Goal: Task Accomplishment & Management: Use online tool/utility

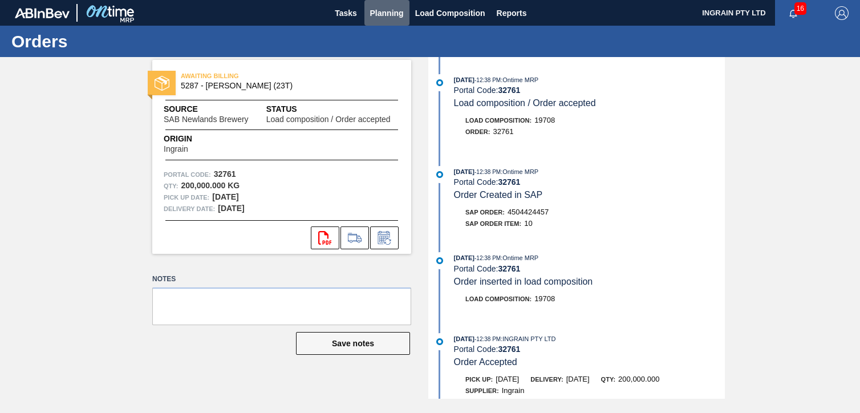
click at [390, 15] on span "Planning" at bounding box center [387, 13] width 34 height 14
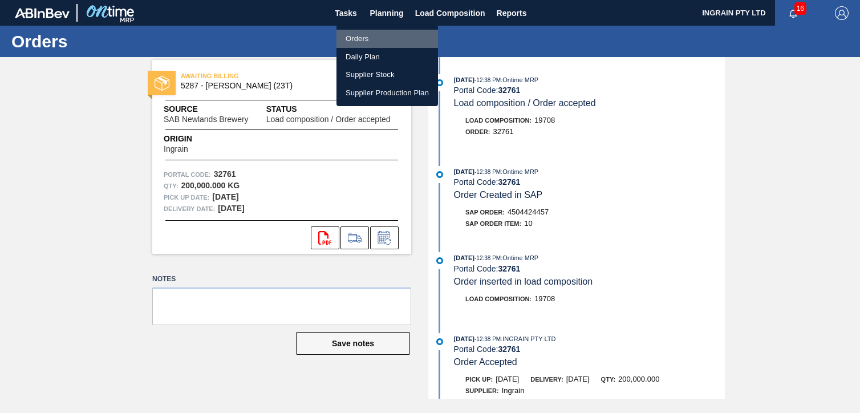
click at [359, 40] on li "Orders" at bounding box center [388, 39] width 102 height 18
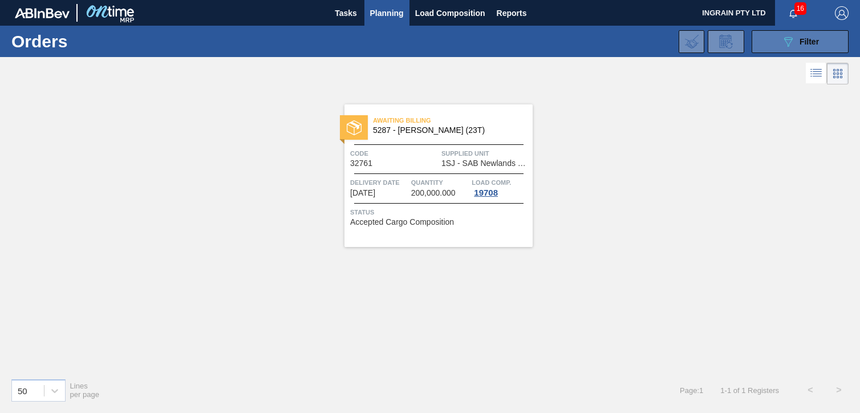
click at [773, 39] on button "089F7B8B-B2A5-4AFE-B5C0-19BA573D28AC Filter" at bounding box center [800, 41] width 97 height 23
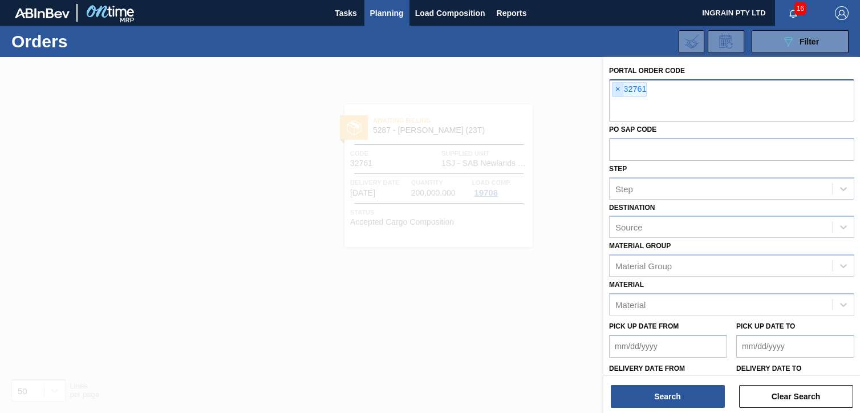
click at [613, 88] on span "×" at bounding box center [618, 90] width 11 height 14
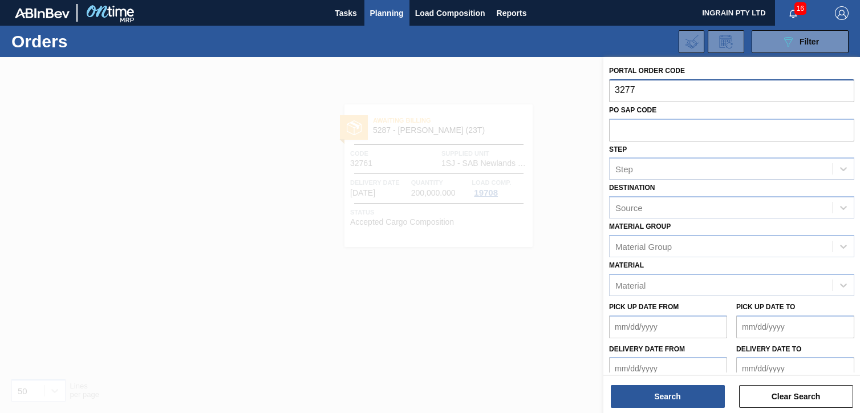
type input "32772"
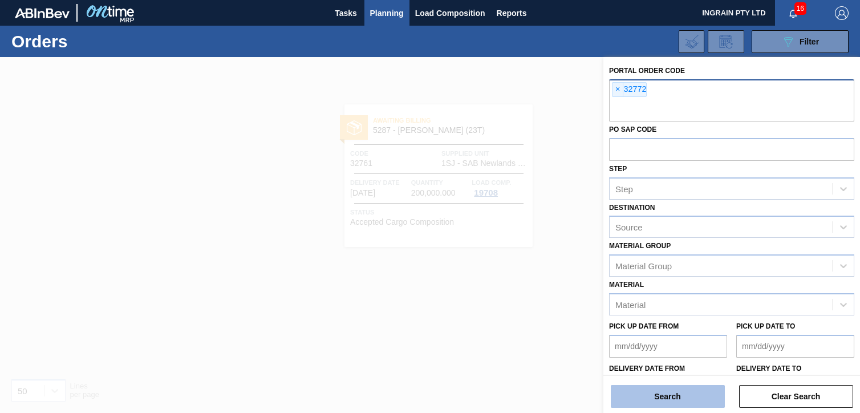
click at [664, 386] on button "Search" at bounding box center [668, 396] width 114 height 23
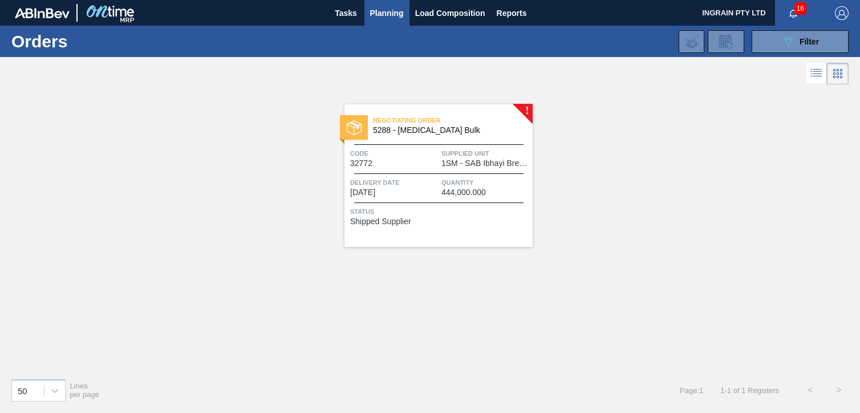
click at [495, 157] on span "Supplied Unit" at bounding box center [486, 153] width 88 height 11
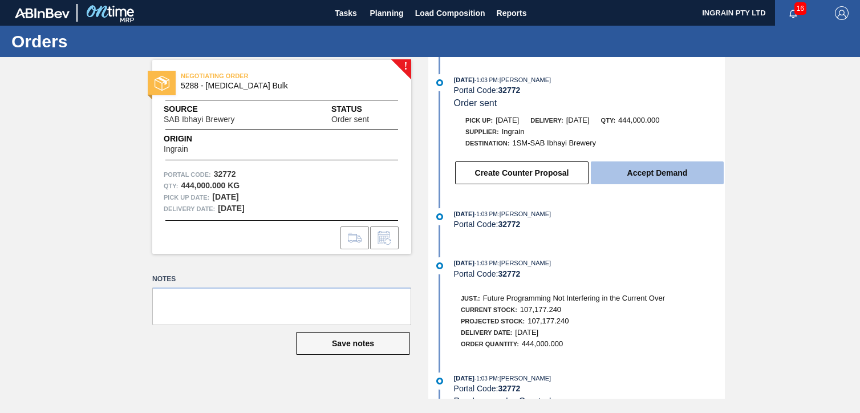
click at [644, 176] on button "Accept Demand" at bounding box center [657, 172] width 133 height 23
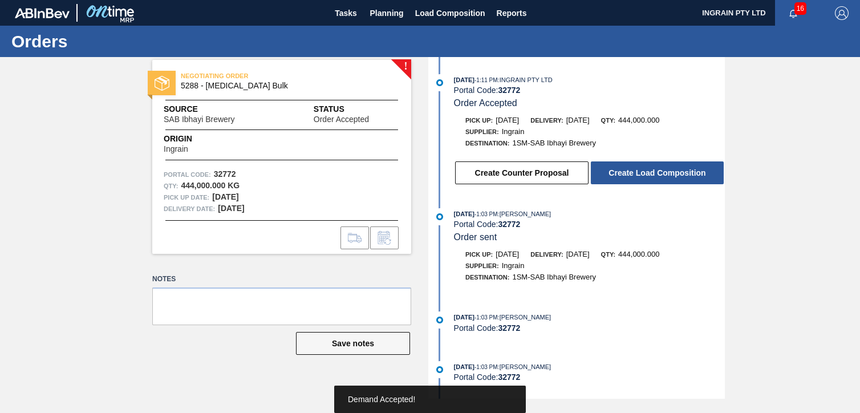
click at [644, 176] on button "Create Load Composition" at bounding box center [657, 172] width 133 height 23
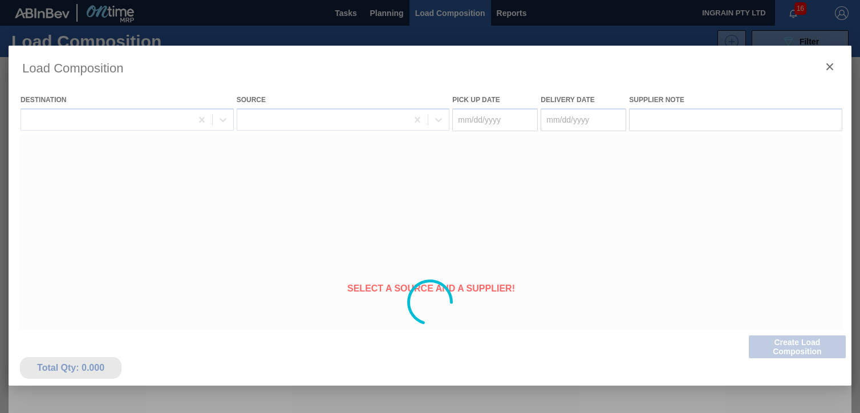
type Date "[DATE]"
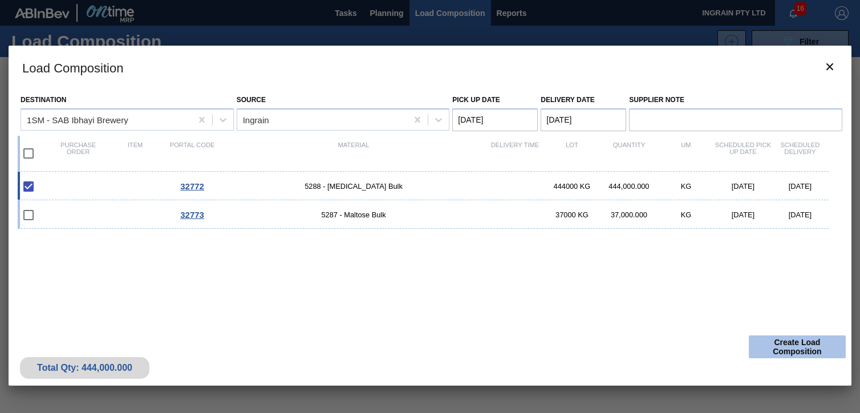
click at [801, 343] on button "Create Load Composition" at bounding box center [797, 346] width 97 height 23
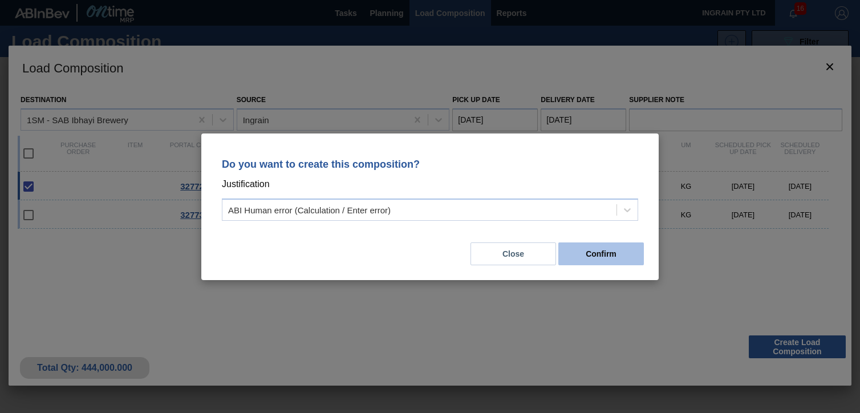
click at [615, 249] on button "Confirm" at bounding box center [602, 253] width 86 height 23
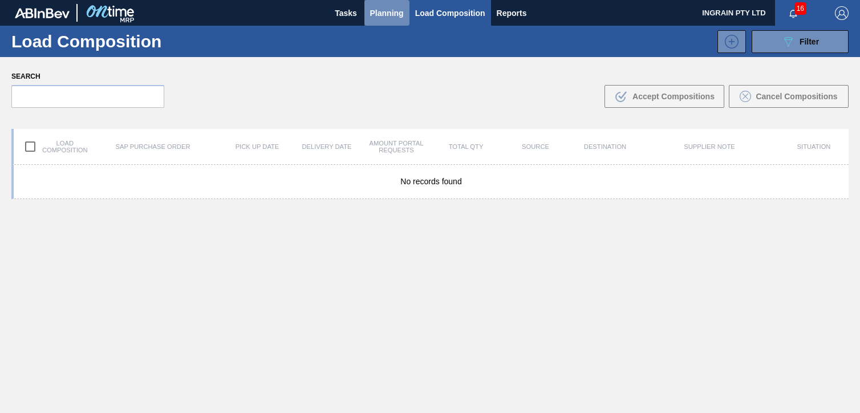
click at [374, 5] on button "Planning" at bounding box center [387, 13] width 45 height 26
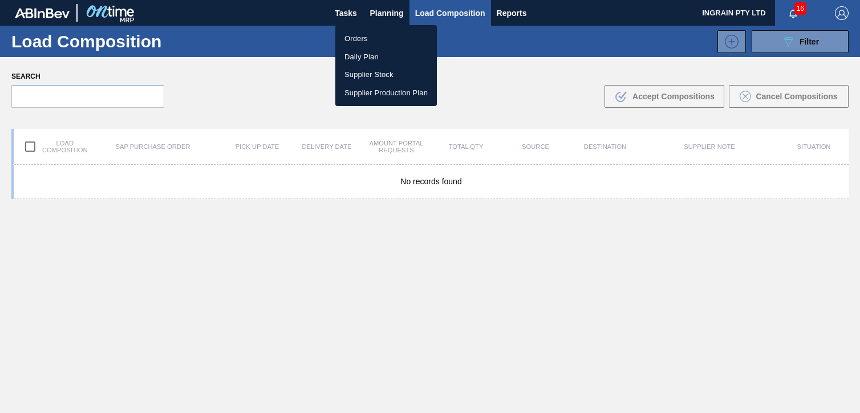
click at [363, 35] on li "Orders" at bounding box center [386, 39] width 102 height 18
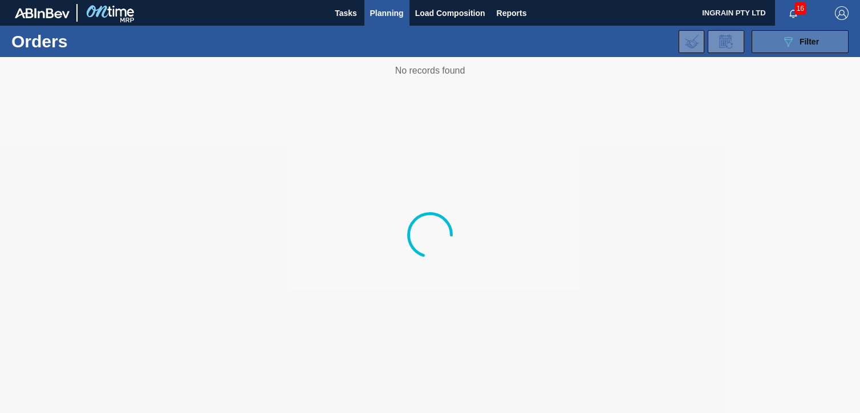
click at [781, 39] on button "089F7B8B-B2A5-4AFE-B5C0-19BA573D28AC Filter" at bounding box center [800, 41] width 97 height 23
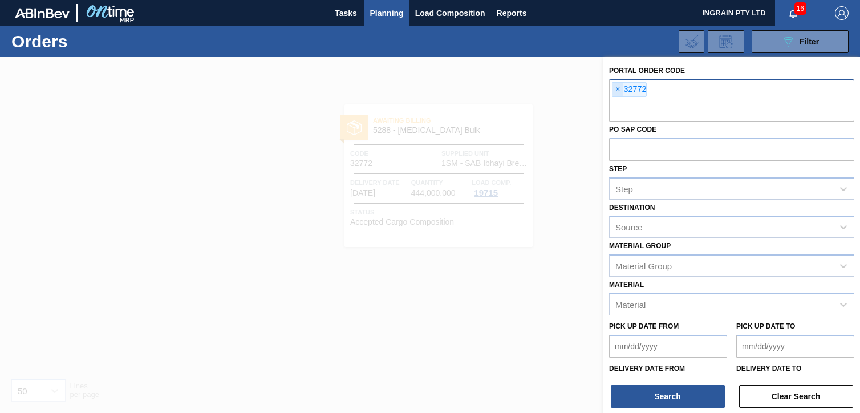
click at [618, 92] on span "×" at bounding box center [618, 90] width 11 height 14
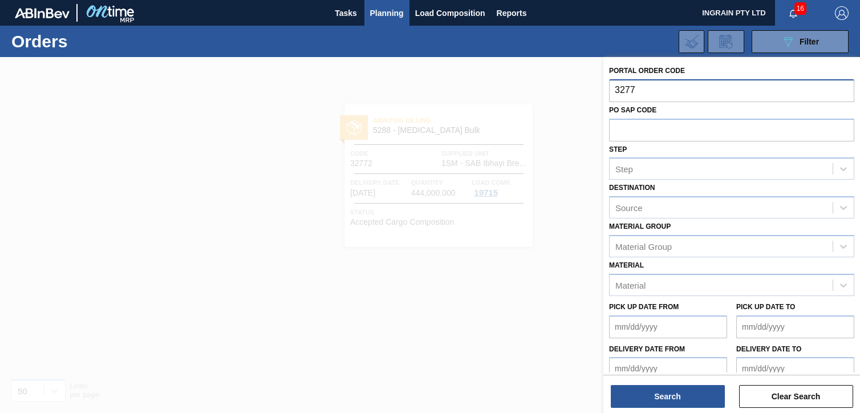
type input "32773"
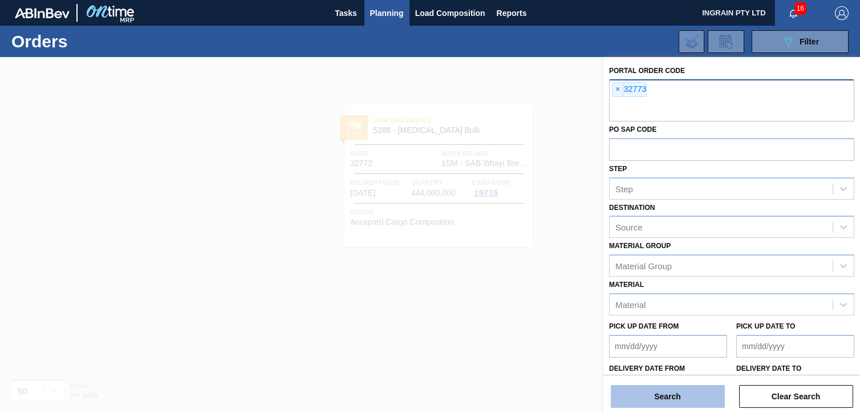
click at [670, 401] on button "Search" at bounding box center [668, 396] width 114 height 23
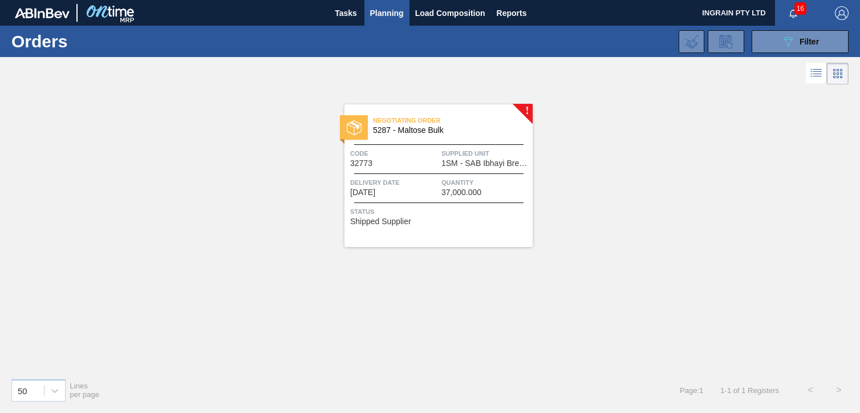
click at [482, 152] on span "Supplied Unit" at bounding box center [486, 153] width 88 height 11
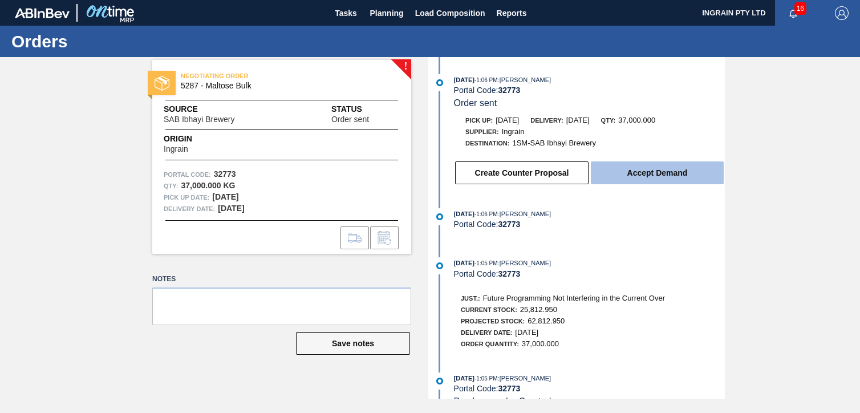
click at [627, 176] on button "Accept Demand" at bounding box center [657, 172] width 133 height 23
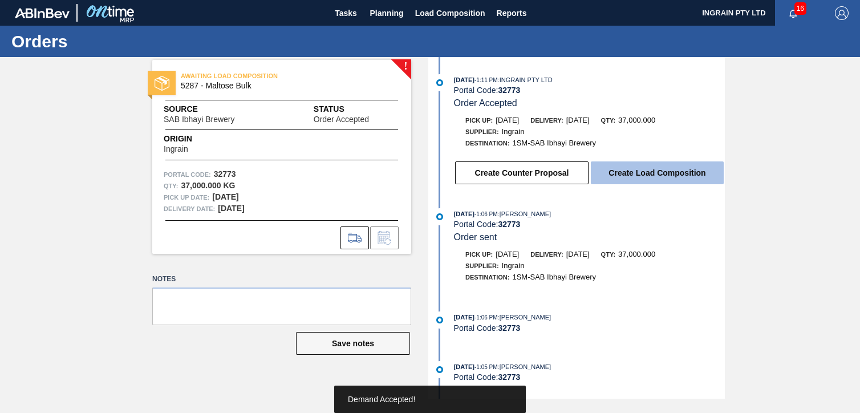
click at [629, 175] on button "Create Load Composition" at bounding box center [657, 172] width 133 height 23
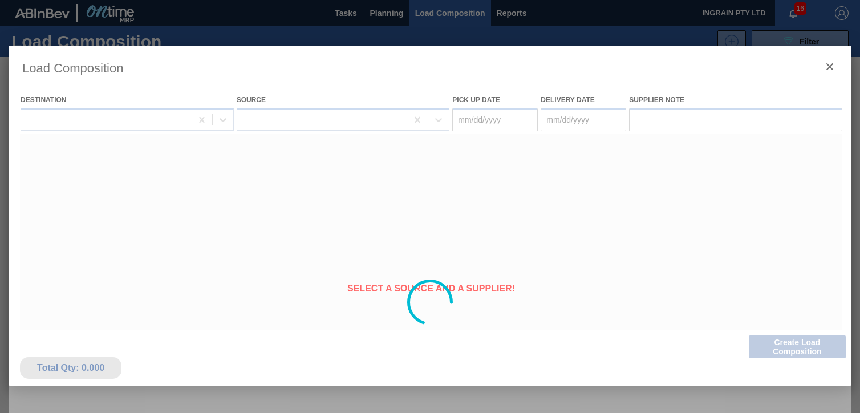
type Date "[DATE]"
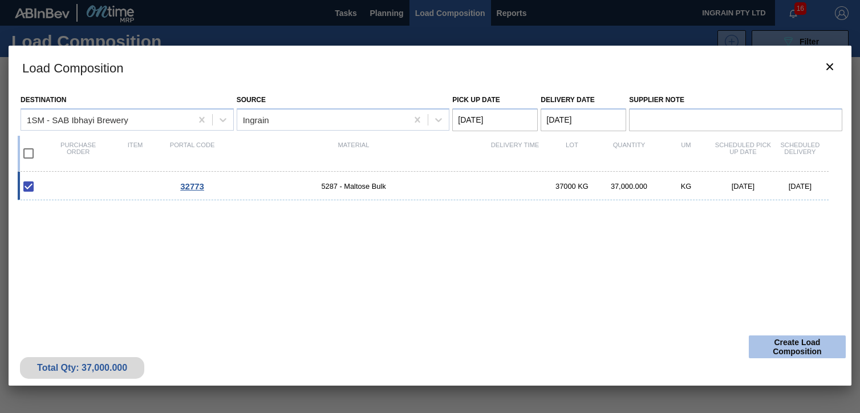
click at [795, 341] on button "Create Load Composition" at bounding box center [797, 346] width 97 height 23
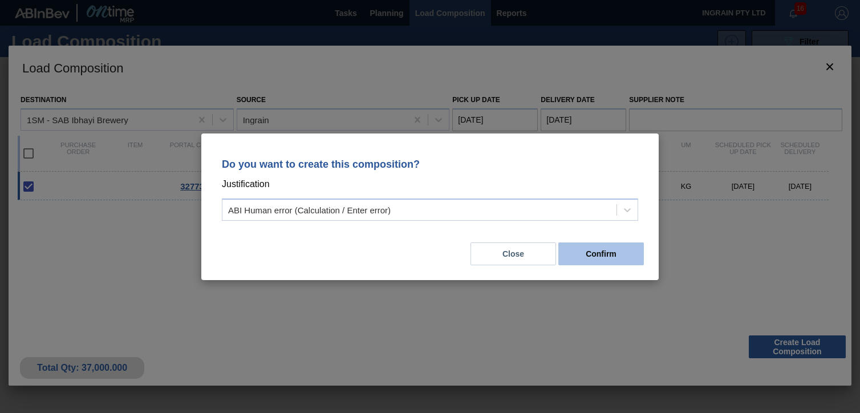
click at [620, 251] on button "Confirm" at bounding box center [602, 253] width 86 height 23
